Goal: Find specific page/section: Find specific page/section

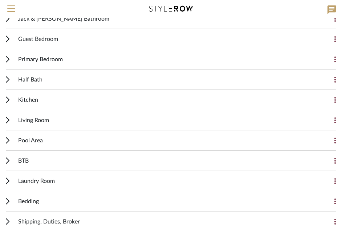
scroll to position [182, 0]
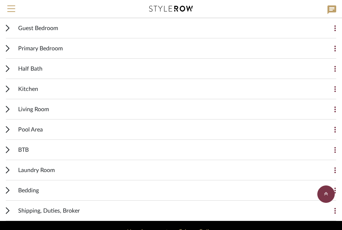
click at [8, 90] on icon at bounding box center [8, 89] width 4 height 7
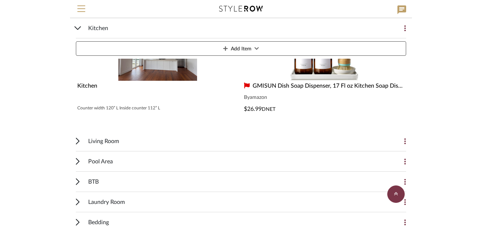
scroll to position [1471, 0]
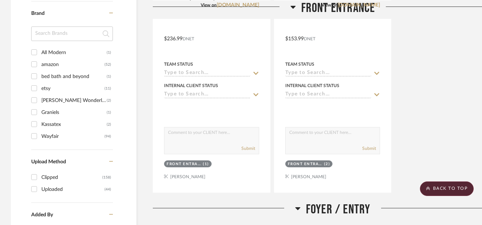
scroll to position [667, 0]
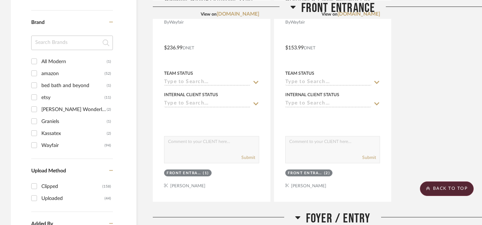
click at [36, 145] on input "Wayfair (94)" at bounding box center [34, 145] width 12 height 12
checkbox input "true"
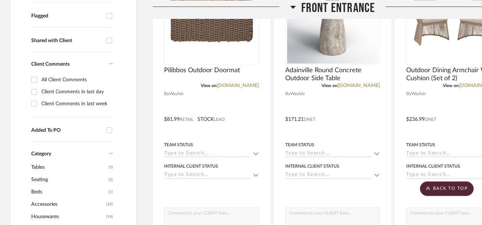
scroll to position [275, 0]
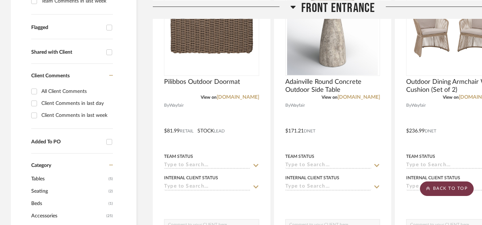
click at [434, 189] on scroll-to-top-button "BACK TO TOP" at bounding box center [447, 188] width 54 height 15
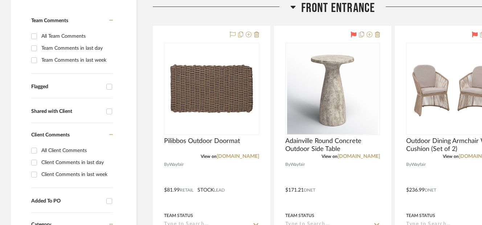
scroll to position [218, 0]
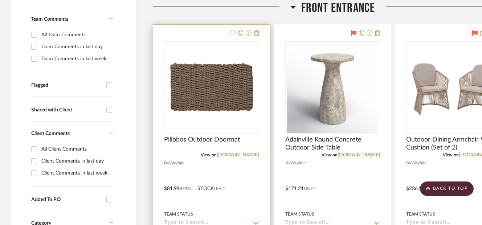
click at [232, 33] on icon at bounding box center [233, 33] width 6 height 6
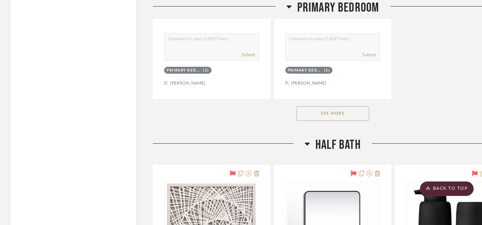
scroll to position [4933, 0]
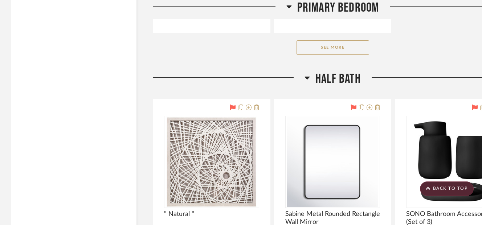
click at [314, 49] on button "See More" at bounding box center [332, 47] width 73 height 15
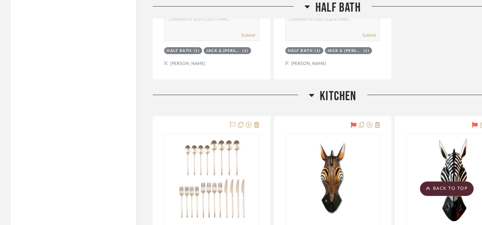
scroll to position [6297, 0]
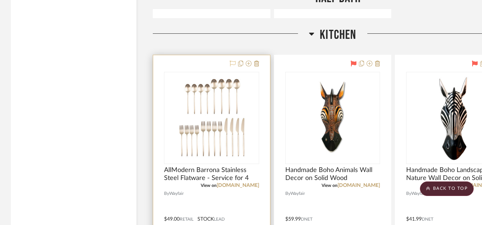
click at [234, 63] on icon at bounding box center [233, 64] width 6 height 6
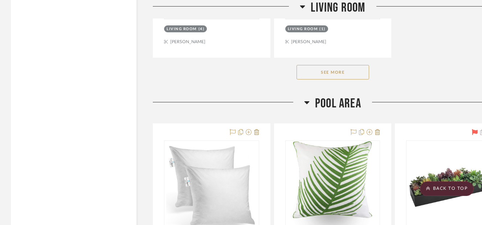
scroll to position [8343, 0]
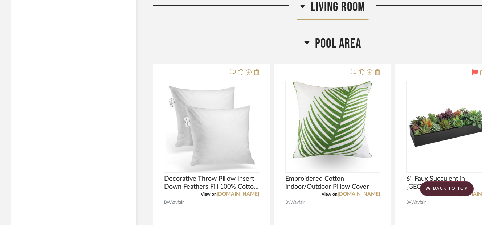
click at [315, 17] on div "Living Room" at bounding box center [332, 8] width 359 height 18
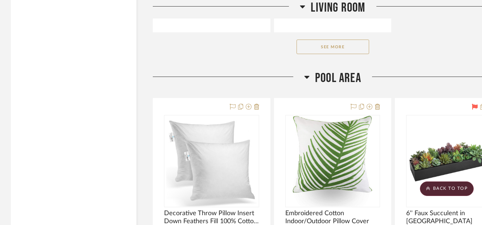
scroll to position [8299, 0]
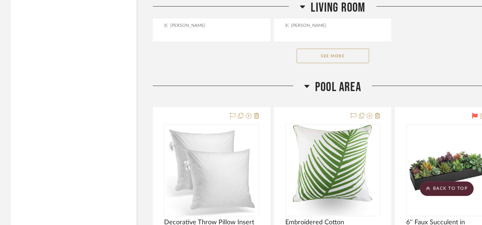
click at [319, 55] on button "See More" at bounding box center [332, 56] width 73 height 15
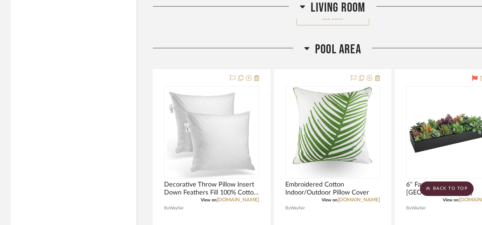
scroll to position [8981, 0]
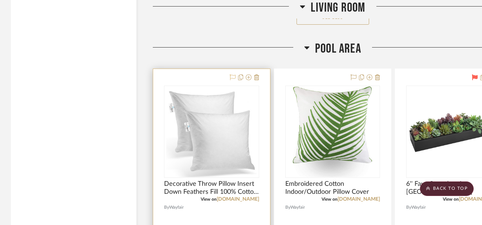
click at [233, 77] on icon at bounding box center [233, 77] width 6 height 6
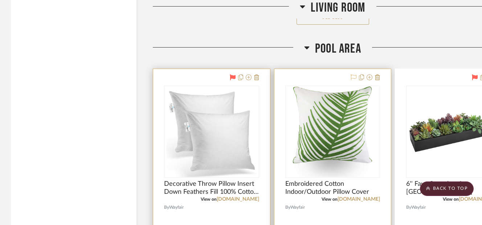
click at [354, 75] on icon at bounding box center [353, 77] width 6 height 6
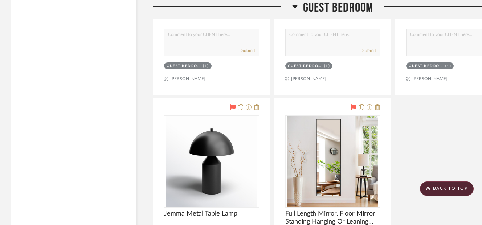
scroll to position [3532, 0]
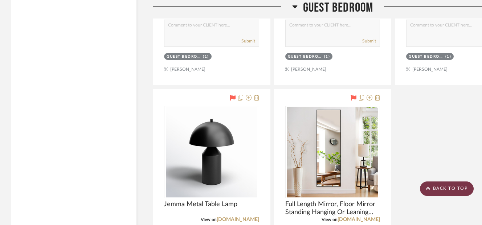
click at [435, 188] on scroll-to-top-button "BACK TO TOP" at bounding box center [447, 188] width 54 height 15
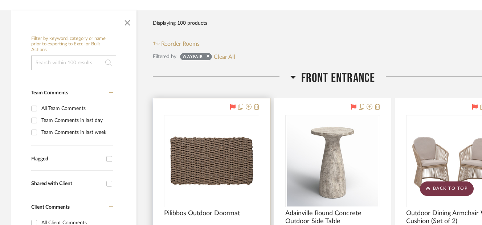
scroll to position [0, 0]
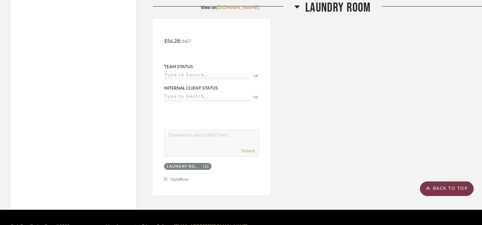
click at [435, 188] on scroll-to-top-button "BACK TO TOP" at bounding box center [447, 188] width 54 height 15
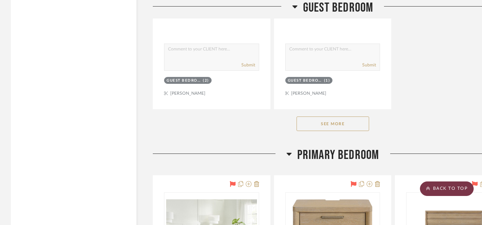
scroll to position [3720, 0]
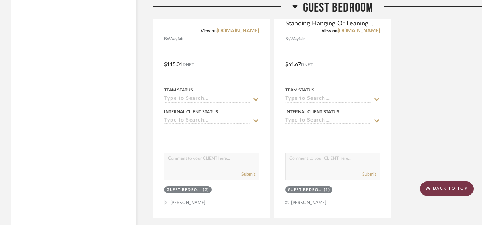
click at [439, 188] on scroll-to-top-button "BACK TO TOP" at bounding box center [447, 188] width 54 height 15
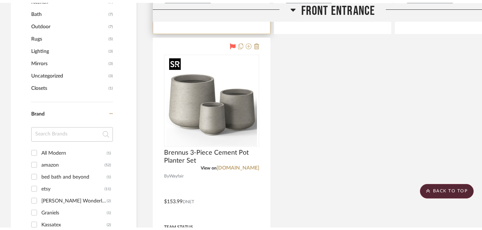
scroll to position [0, 0]
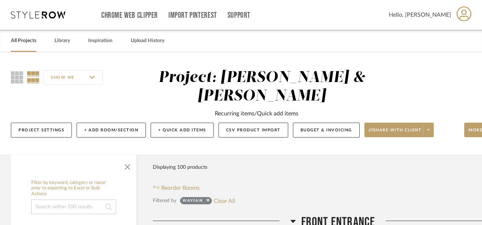
click at [25, 44] on link "All Projects" at bounding box center [23, 41] width 25 height 10
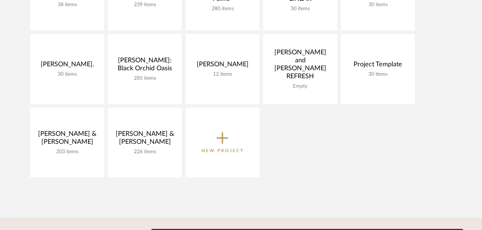
scroll to position [178, 0]
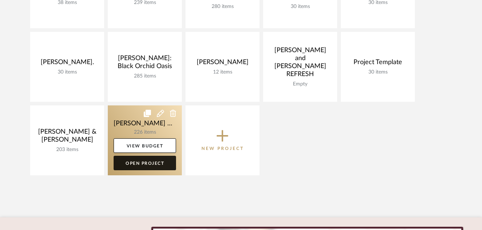
click at [149, 168] on link "Open Project" at bounding box center [145, 163] width 62 height 15
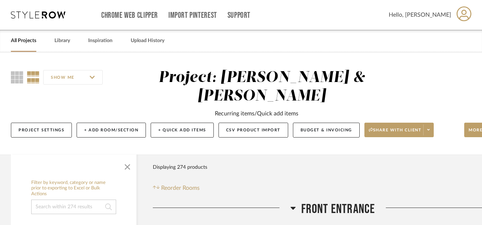
click at [23, 43] on link "All Projects" at bounding box center [23, 41] width 25 height 10
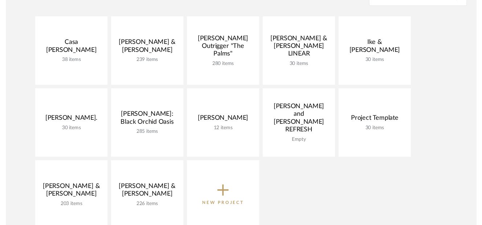
scroll to position [132, 0]
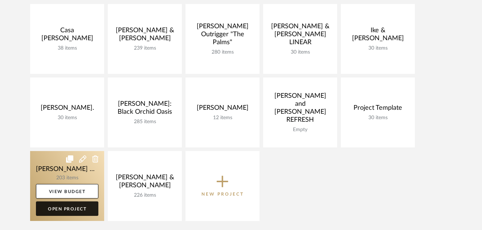
click at [84, 210] on link "Open Project" at bounding box center [67, 209] width 62 height 15
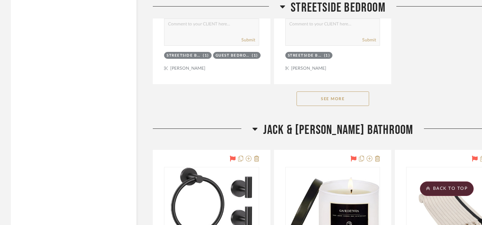
scroll to position [2829, 0]
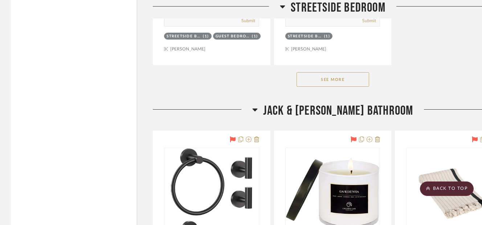
click at [333, 84] on button "See More" at bounding box center [332, 79] width 73 height 15
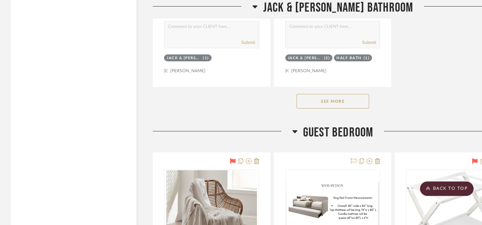
scroll to position [5136, 0]
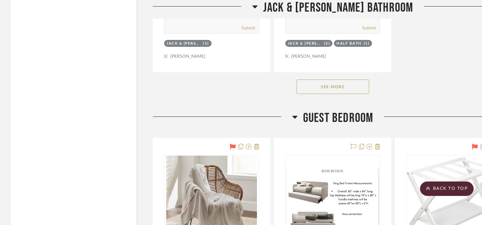
click at [333, 84] on button "See More" at bounding box center [332, 86] width 73 height 15
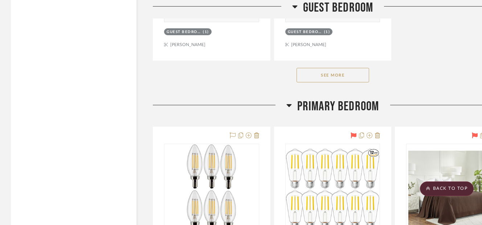
scroll to position [6819, 0]
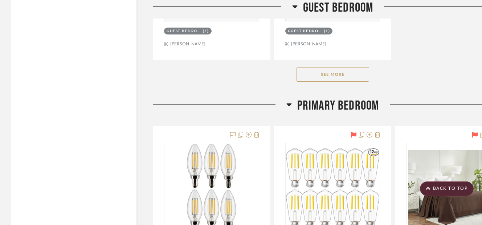
click at [326, 75] on button "See More" at bounding box center [332, 74] width 73 height 15
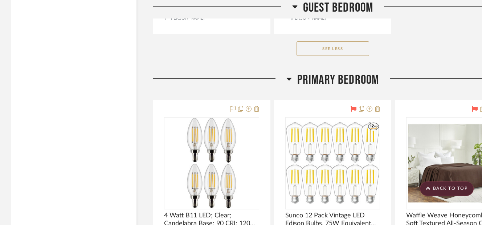
scroll to position [7806, 0]
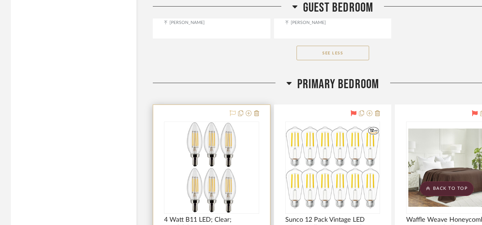
click at [233, 114] on icon at bounding box center [233, 113] width 6 height 6
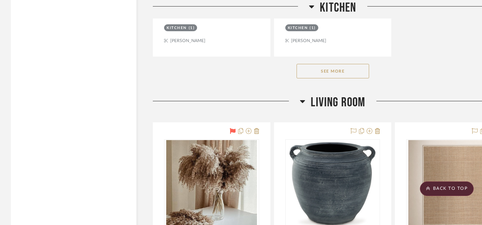
scroll to position [10882, 0]
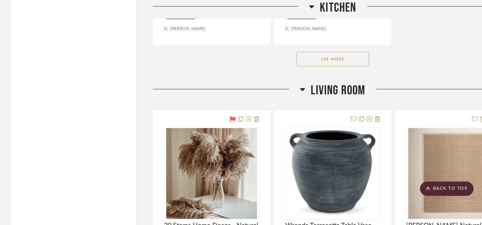
click at [312, 63] on button "See More" at bounding box center [332, 59] width 73 height 15
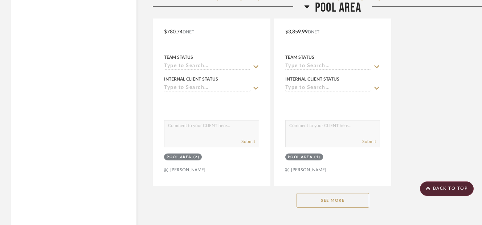
scroll to position [16657, 0]
click at [432, 187] on scroll-to-top-button "BACK TO TOP" at bounding box center [447, 188] width 54 height 15
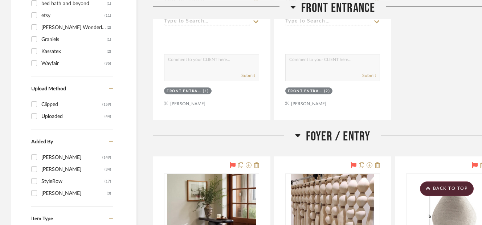
scroll to position [689, 0]
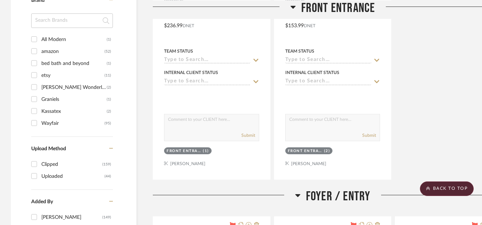
click at [35, 39] on input "All Modern (1)" at bounding box center [34, 39] width 12 height 12
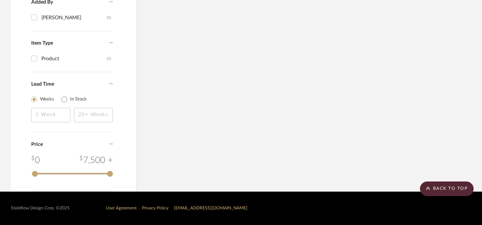
scroll to position [480, 0]
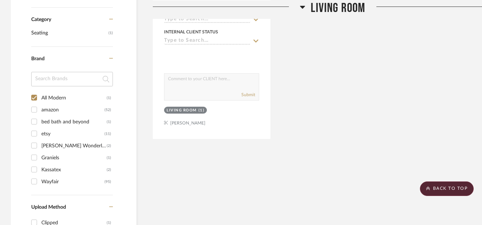
scroll to position [424, 0]
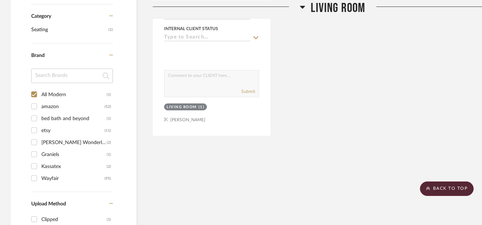
click at [35, 95] on input "All Modern (1)" at bounding box center [34, 95] width 12 height 12
checkbox input "false"
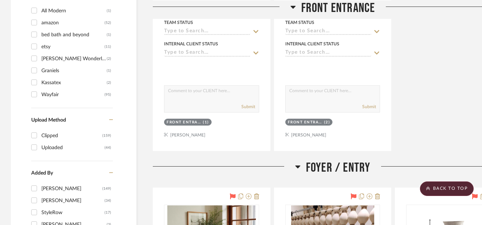
scroll to position [658, 0]
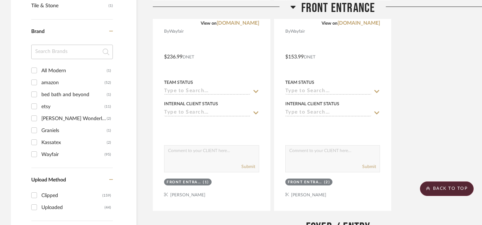
click at [35, 104] on input "etsy (11)" at bounding box center [34, 106] width 12 height 12
checkbox input "true"
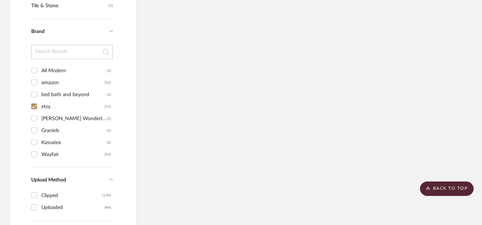
scroll to position [485, 0]
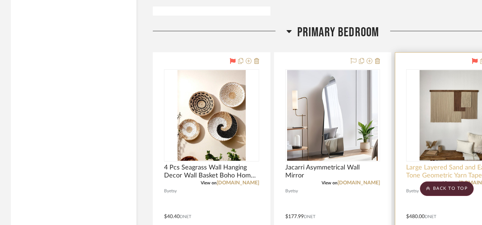
scroll to position [1579, 0]
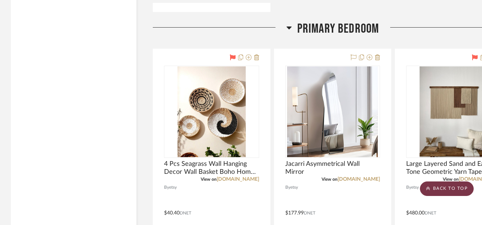
click at [432, 187] on scroll-to-top-button "BACK TO TOP" at bounding box center [447, 188] width 54 height 15
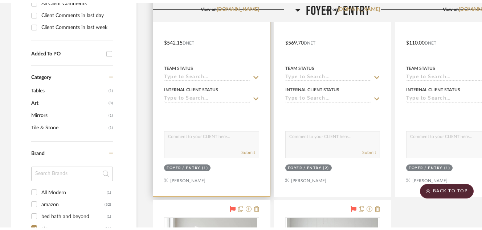
scroll to position [0, 0]
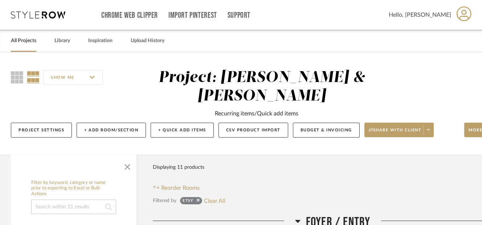
click at [28, 40] on link "All Projects" at bounding box center [23, 41] width 25 height 10
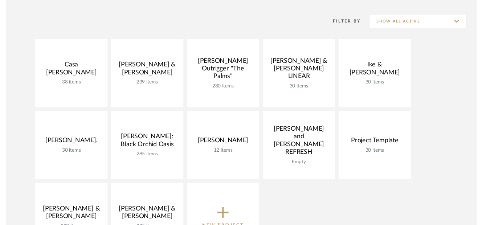
scroll to position [98, 0]
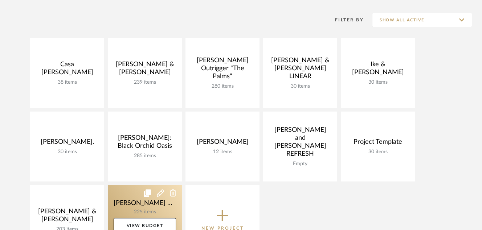
drag, startPoint x: 484, startPoint y: 43, endPoint x: 158, endPoint y: 195, distance: 359.9
click at [158, 195] on div at bounding box center [145, 192] width 62 height 7
click at [143, 224] on link "View Budget" at bounding box center [145, 225] width 62 height 15
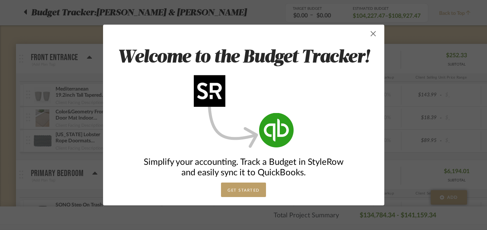
click at [369, 35] on span "button" at bounding box center [373, 33] width 15 height 15
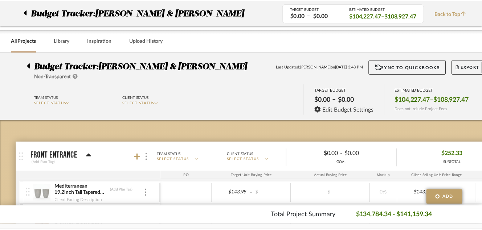
scroll to position [98, 0]
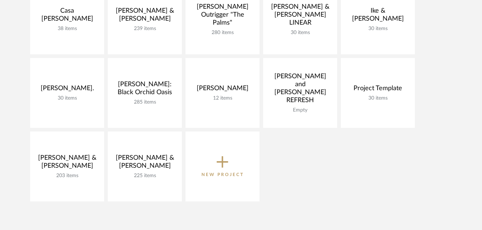
scroll to position [150, 0]
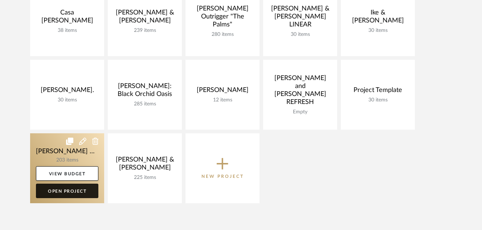
click at [78, 190] on link "Open Project" at bounding box center [67, 191] width 62 height 15
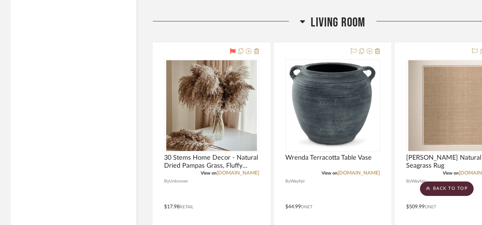
scroll to position [8069, 0]
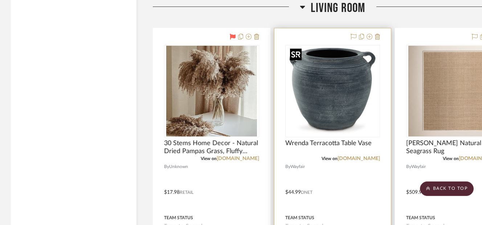
click at [299, 98] on img "0" at bounding box center [332, 91] width 91 height 91
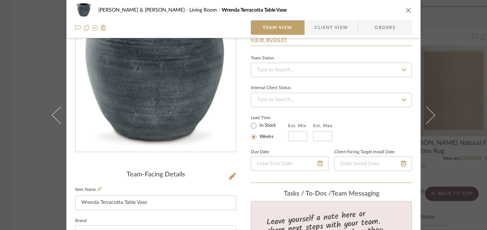
scroll to position [75, 0]
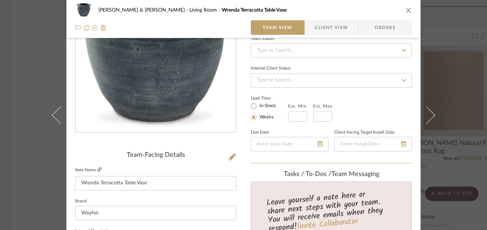
click at [97, 170] on icon at bounding box center [99, 170] width 4 height 4
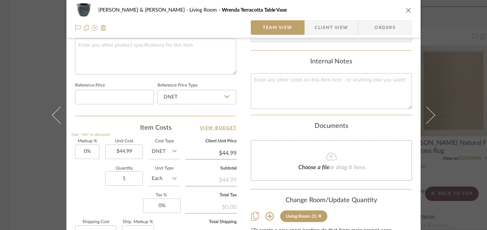
scroll to position [354, 0]
click at [457, 77] on div "[PERSON_NAME] & [PERSON_NAME] Living Room Wrenda Terracotta Table Vase Team Vie…" at bounding box center [243, 115] width 487 height 230
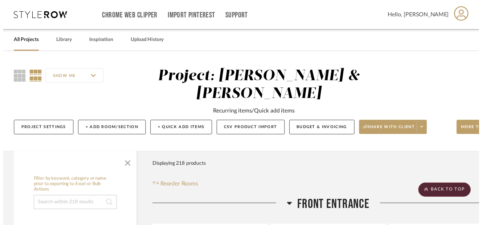
scroll to position [8069, 0]
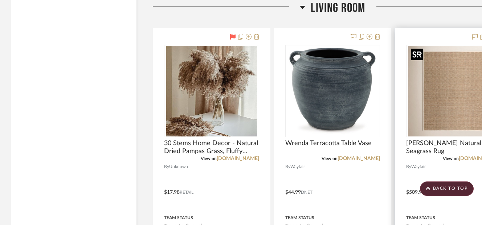
click at [436, 85] on img "0" at bounding box center [453, 91] width 91 height 91
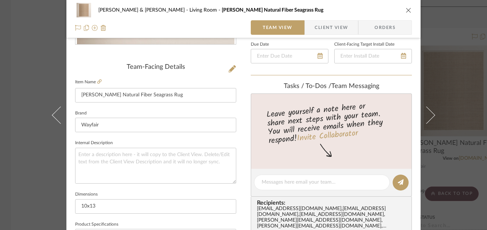
scroll to position [160, 0]
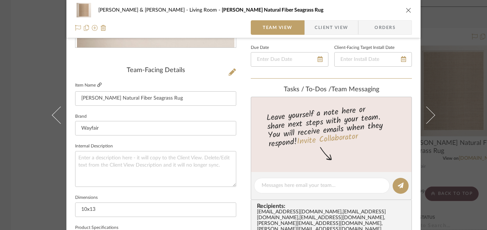
click at [98, 85] on icon at bounding box center [99, 85] width 4 height 4
click at [453, 57] on div "[PERSON_NAME] & [PERSON_NAME] Living Room [PERSON_NAME] Natural Fiber Seagrass …" at bounding box center [243, 115] width 487 height 230
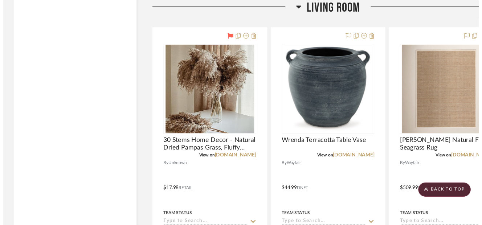
scroll to position [8069, 0]
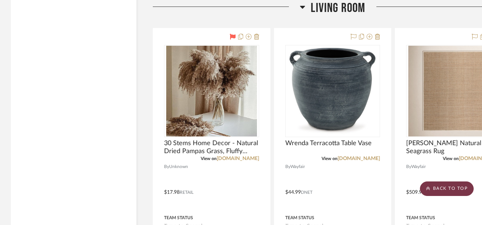
click at [432, 184] on scroll-to-top-button "BACK TO TOP" at bounding box center [447, 188] width 54 height 15
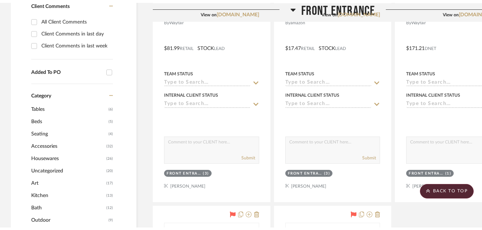
scroll to position [0, 0]
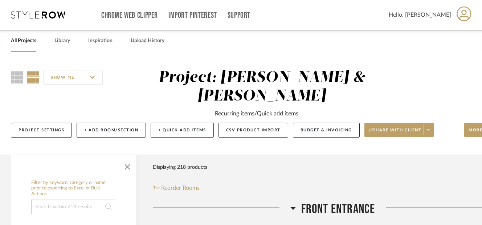
click at [32, 42] on link "All Projects" at bounding box center [23, 41] width 25 height 10
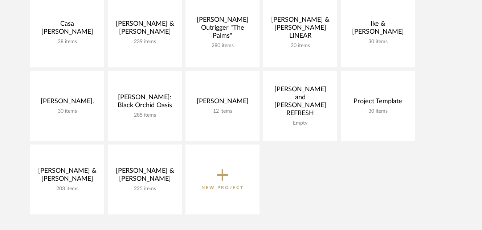
scroll to position [137, 0]
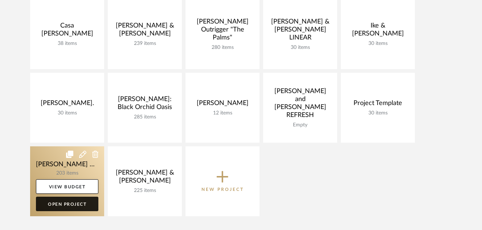
click at [73, 203] on link "Open Project" at bounding box center [67, 204] width 62 height 15
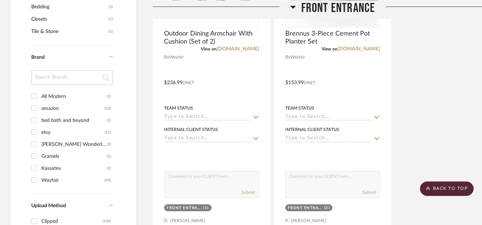
scroll to position [640, 0]
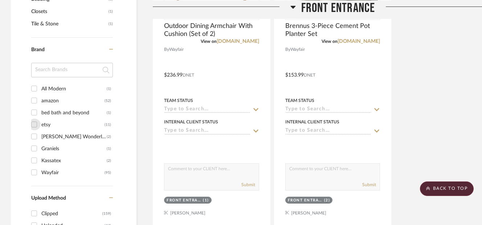
click at [35, 123] on input "etsy (11)" at bounding box center [34, 125] width 12 height 12
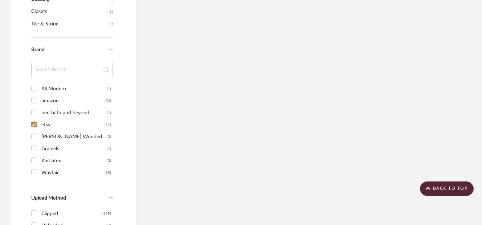
scroll to position [467, 0]
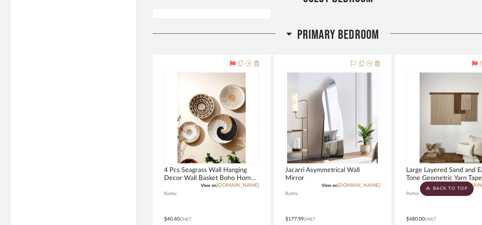
scroll to position [1583, 0]
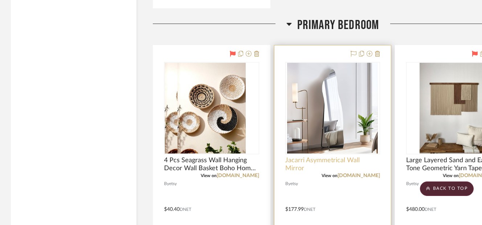
click at [294, 159] on span "Jacarri Asymmetrical Wall Mirror" at bounding box center [332, 164] width 95 height 16
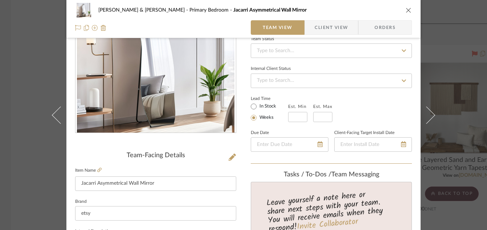
scroll to position [78, 0]
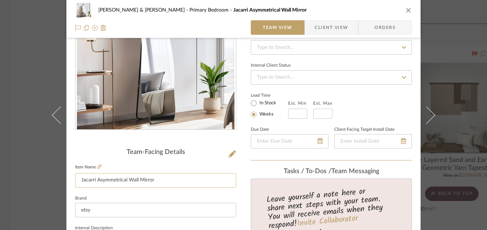
drag, startPoint x: 79, startPoint y: 179, endPoint x: 170, endPoint y: 180, distance: 91.1
click at [170, 180] on input "Jacarri Asymmetrical Wall Mirror" at bounding box center [155, 180] width 161 height 15
click at [20, 26] on div "[PERSON_NAME] & [PERSON_NAME] Primary Bedroom Jacarri Asymmetrical Wall Mirror …" at bounding box center [243, 115] width 487 height 230
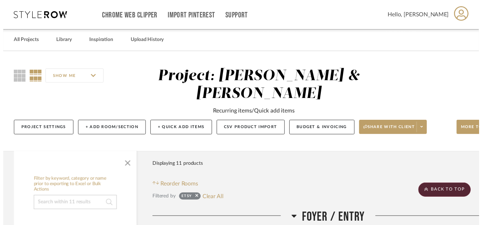
scroll to position [1583, 0]
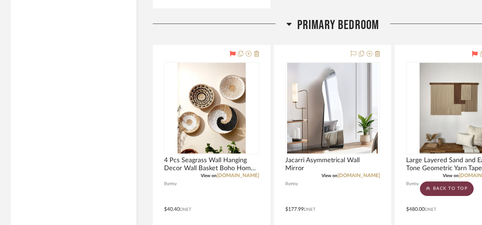
click at [434, 182] on scroll-to-top-button "BACK TO TOP" at bounding box center [447, 188] width 54 height 15
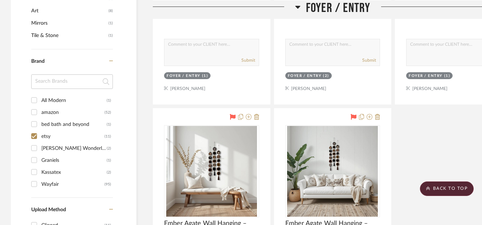
scroll to position [463, 0]
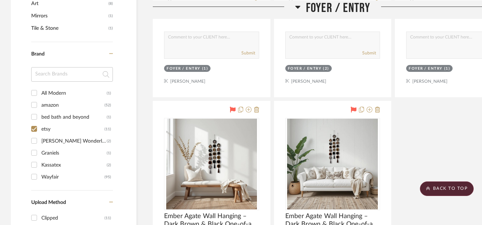
click at [36, 128] on input "etsy (11)" at bounding box center [34, 129] width 12 height 12
checkbox input "false"
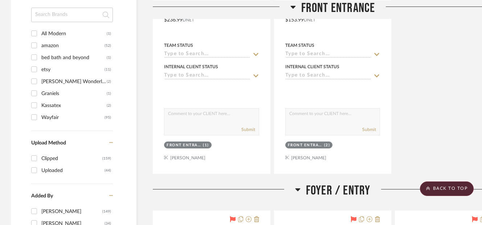
scroll to position [713, 0]
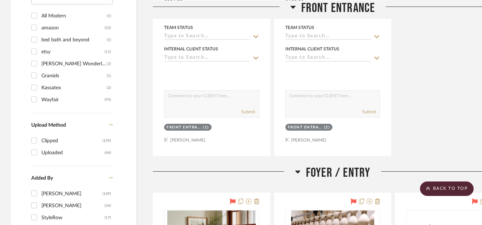
click at [33, 86] on input "Kassatex (2)" at bounding box center [34, 88] width 12 height 12
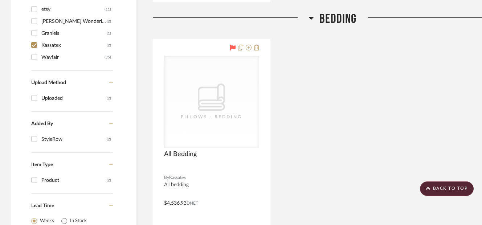
scroll to position [553, 0]
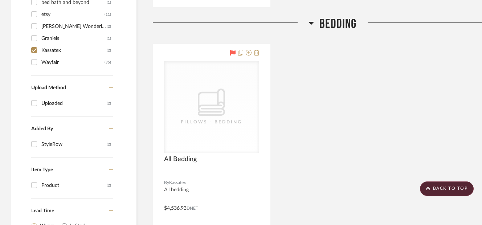
click at [36, 49] on input "Kassatex (2)" at bounding box center [34, 50] width 12 height 12
checkbox input "false"
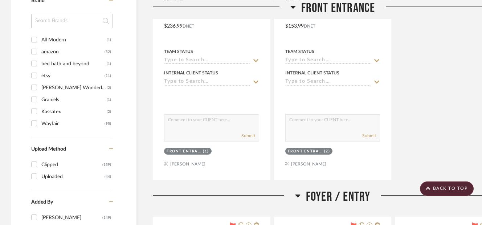
scroll to position [671, 0]
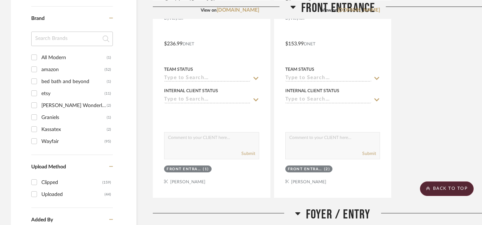
click at [36, 81] on input "bed bath and beyond (1)" at bounding box center [34, 81] width 12 height 12
checkbox input "true"
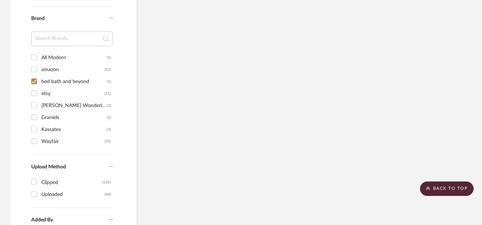
scroll to position [667, 0]
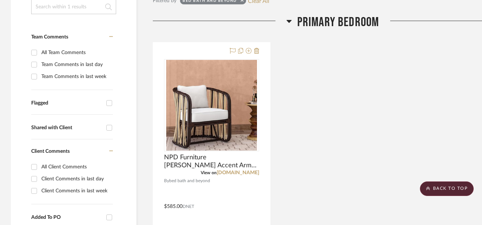
scroll to position [201, 0]
